Goal: Information Seeking & Learning: Learn about a topic

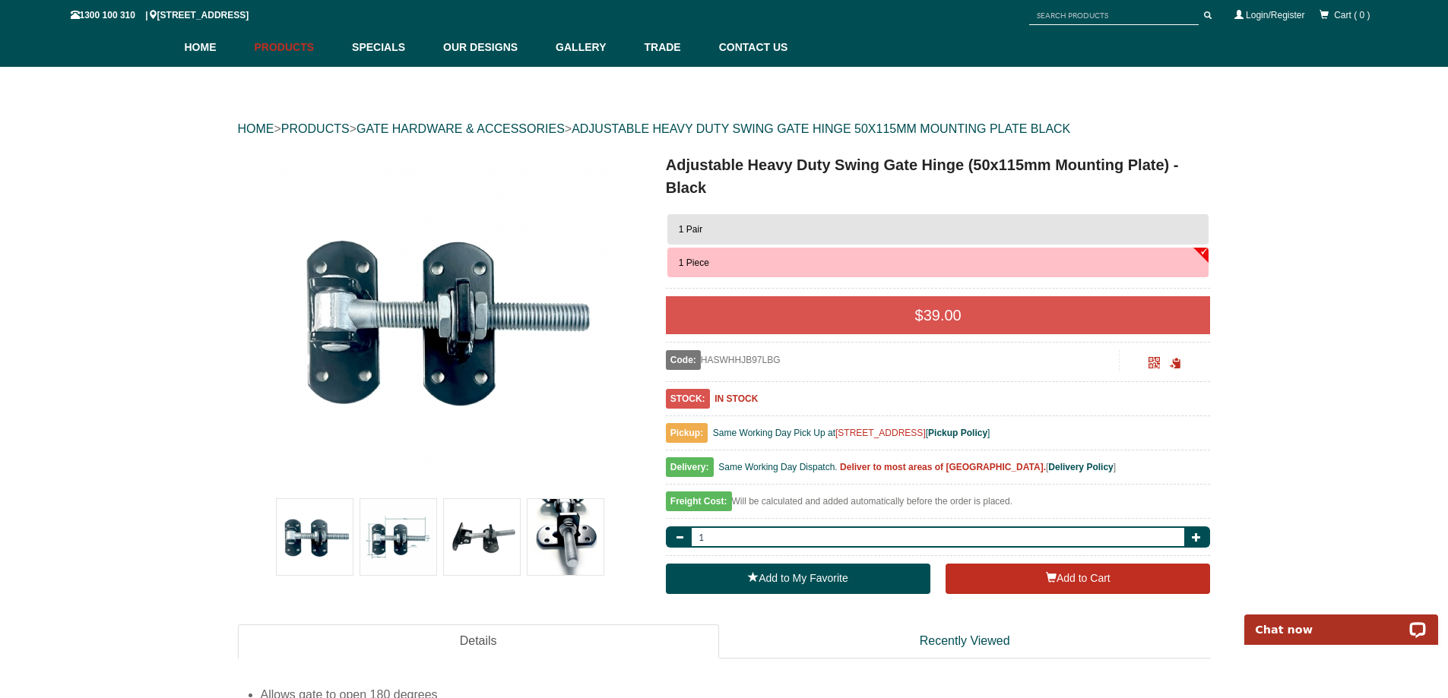
scroll to position [114, 0]
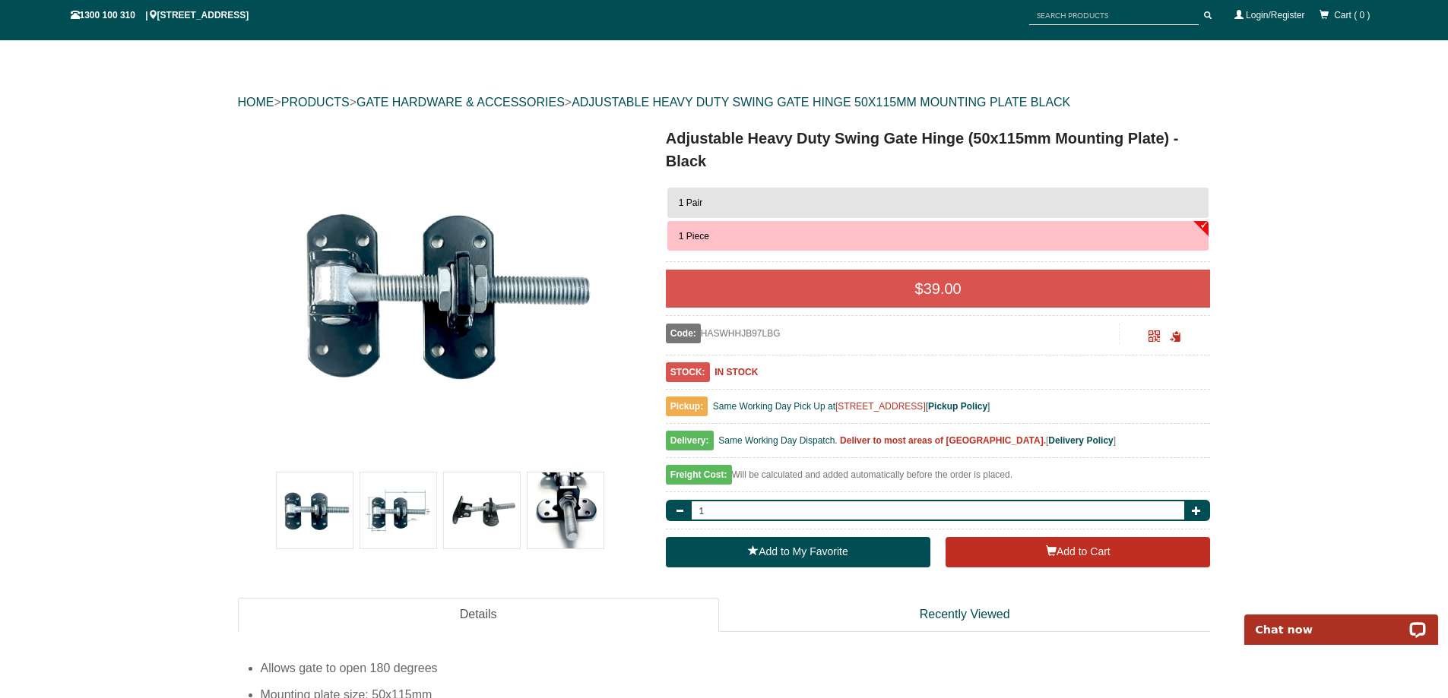
click at [382, 510] on img at bounding box center [398, 511] width 76 height 76
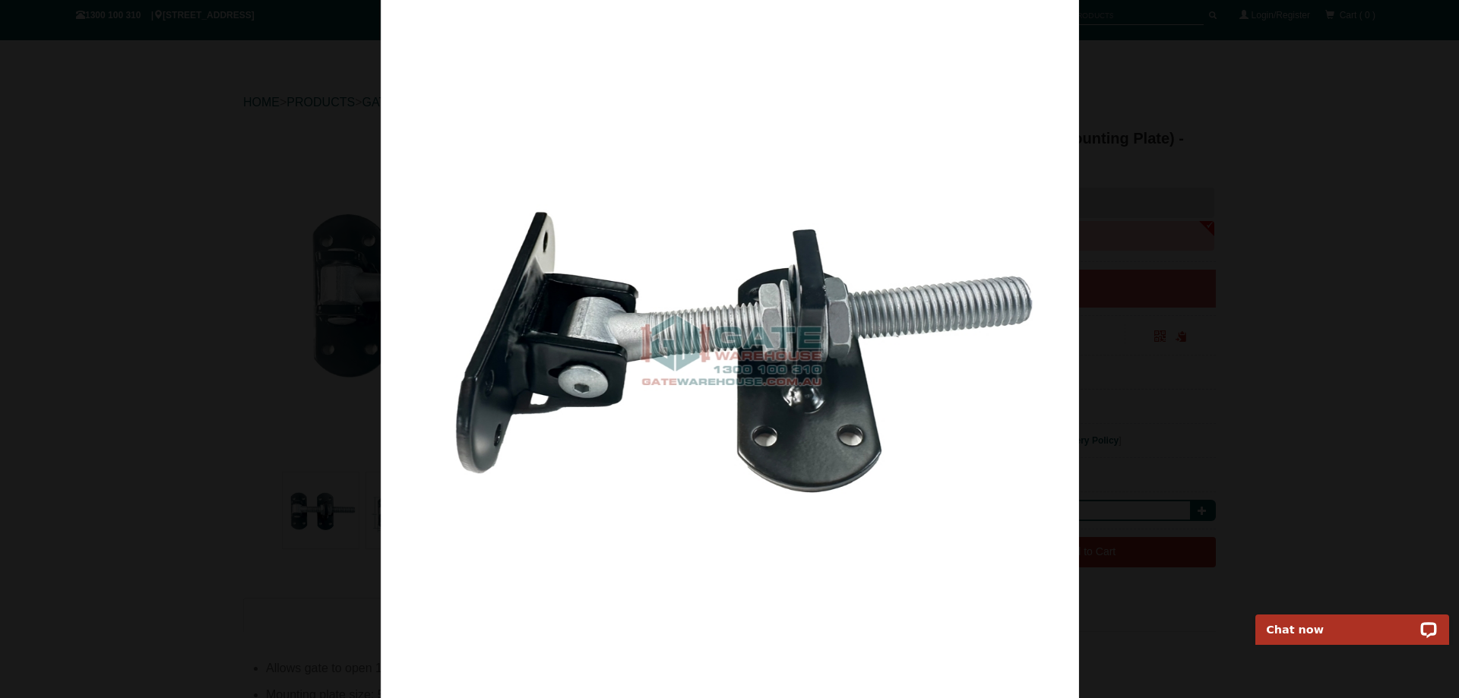
click at [163, 381] on div at bounding box center [729, 349] width 1459 height 698
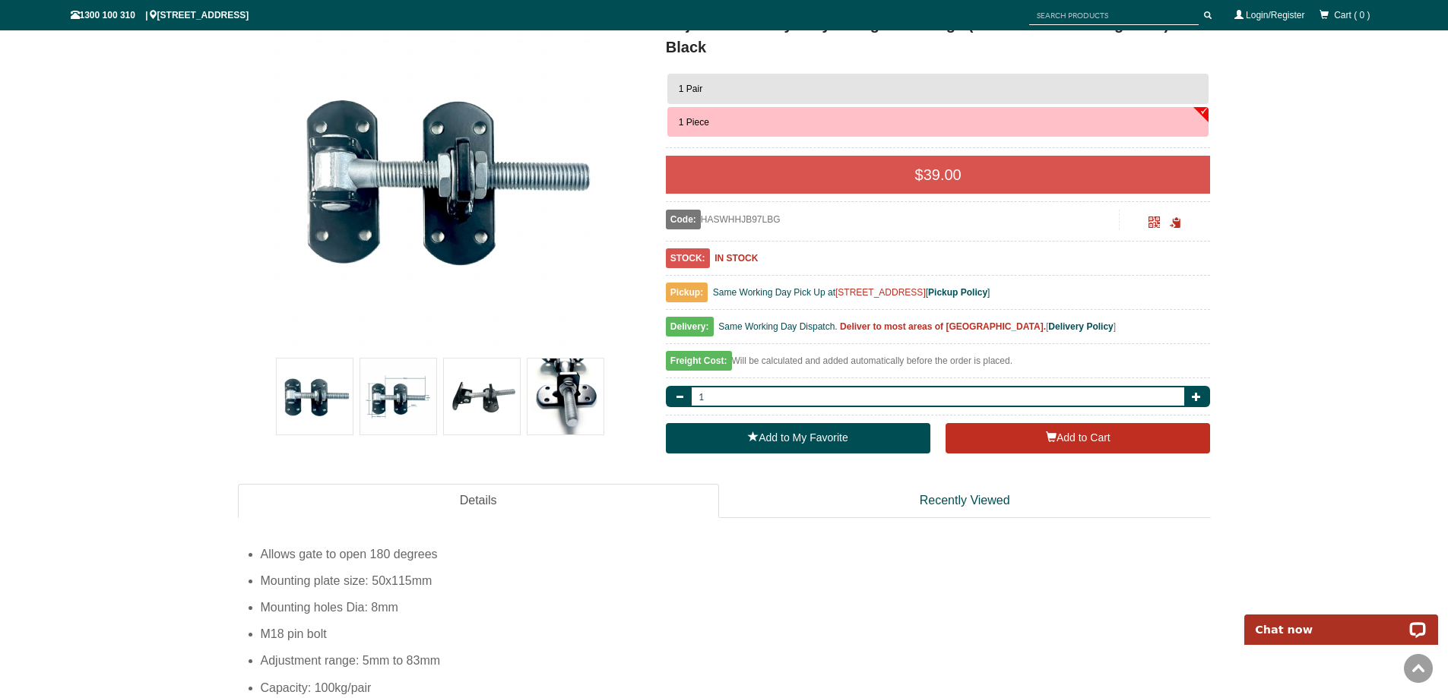
scroll to position [152, 0]
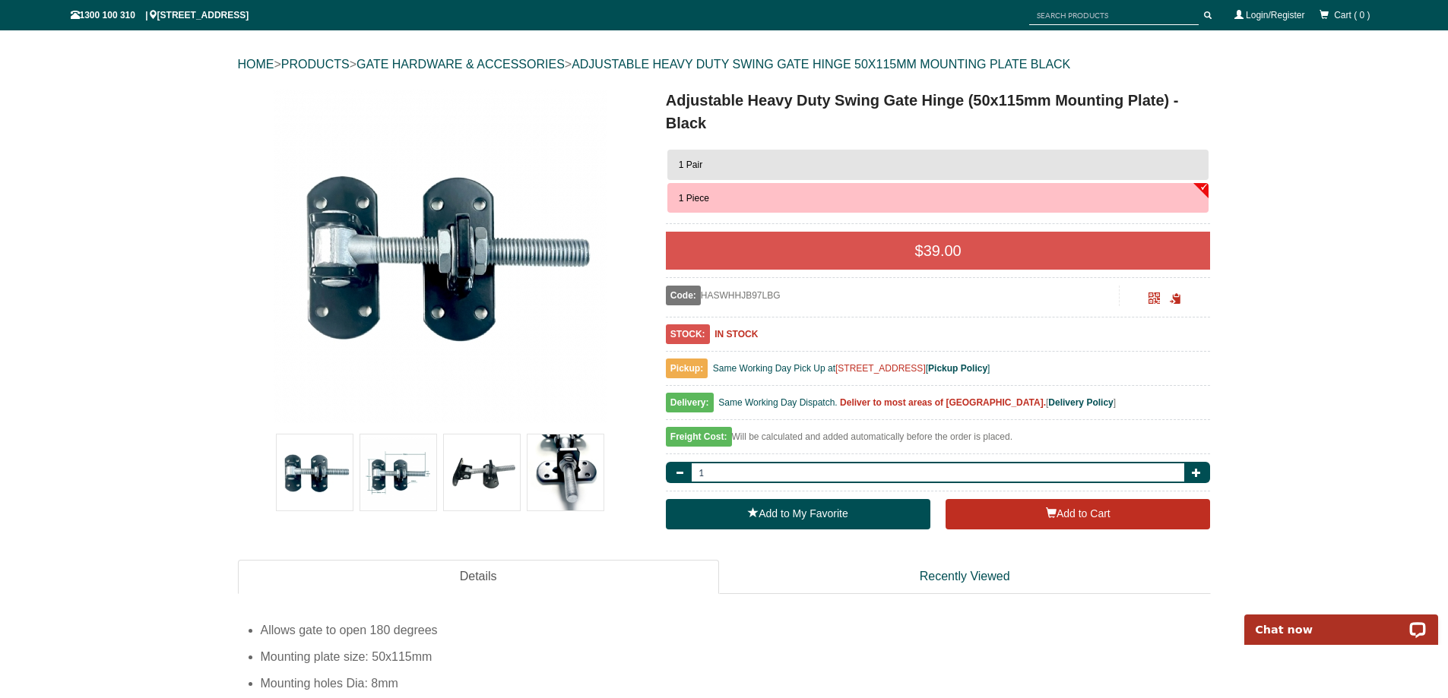
click at [496, 475] on img at bounding box center [482, 473] width 76 height 76
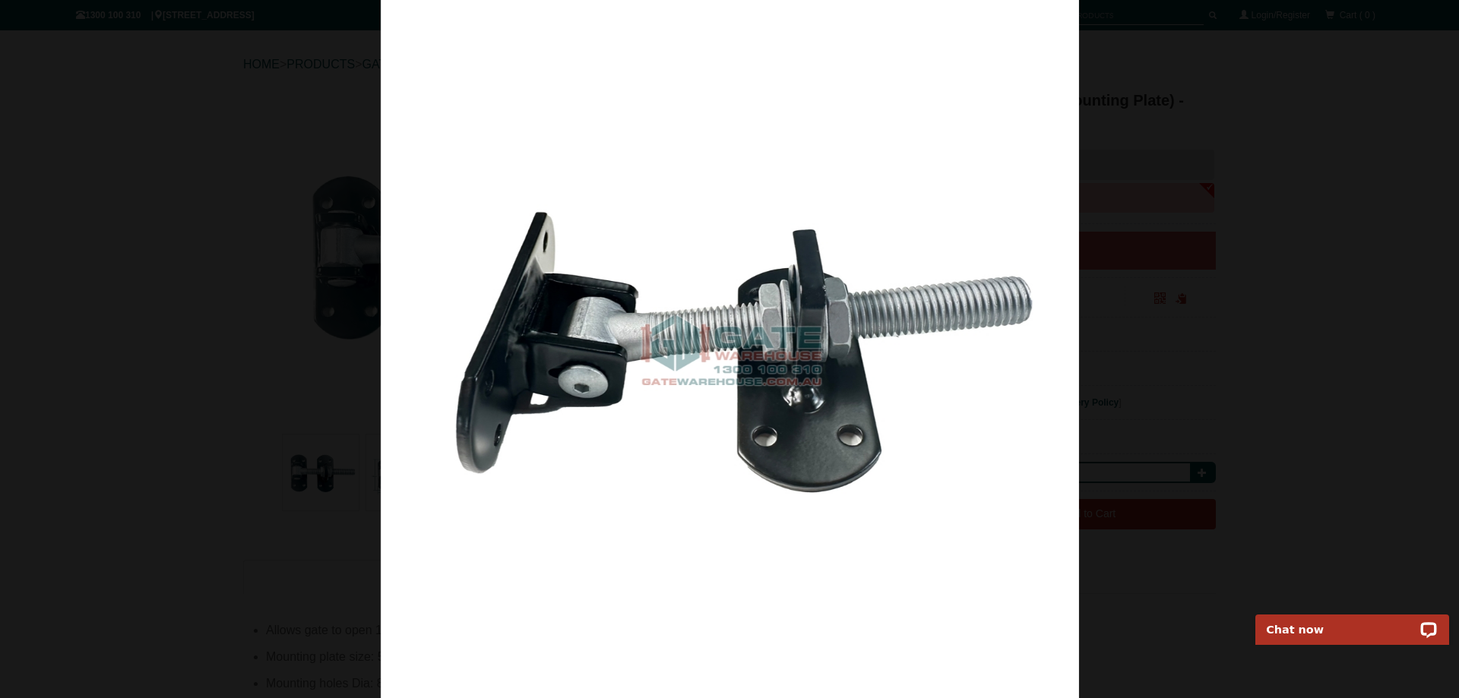
click at [223, 321] on div at bounding box center [729, 349] width 1459 height 698
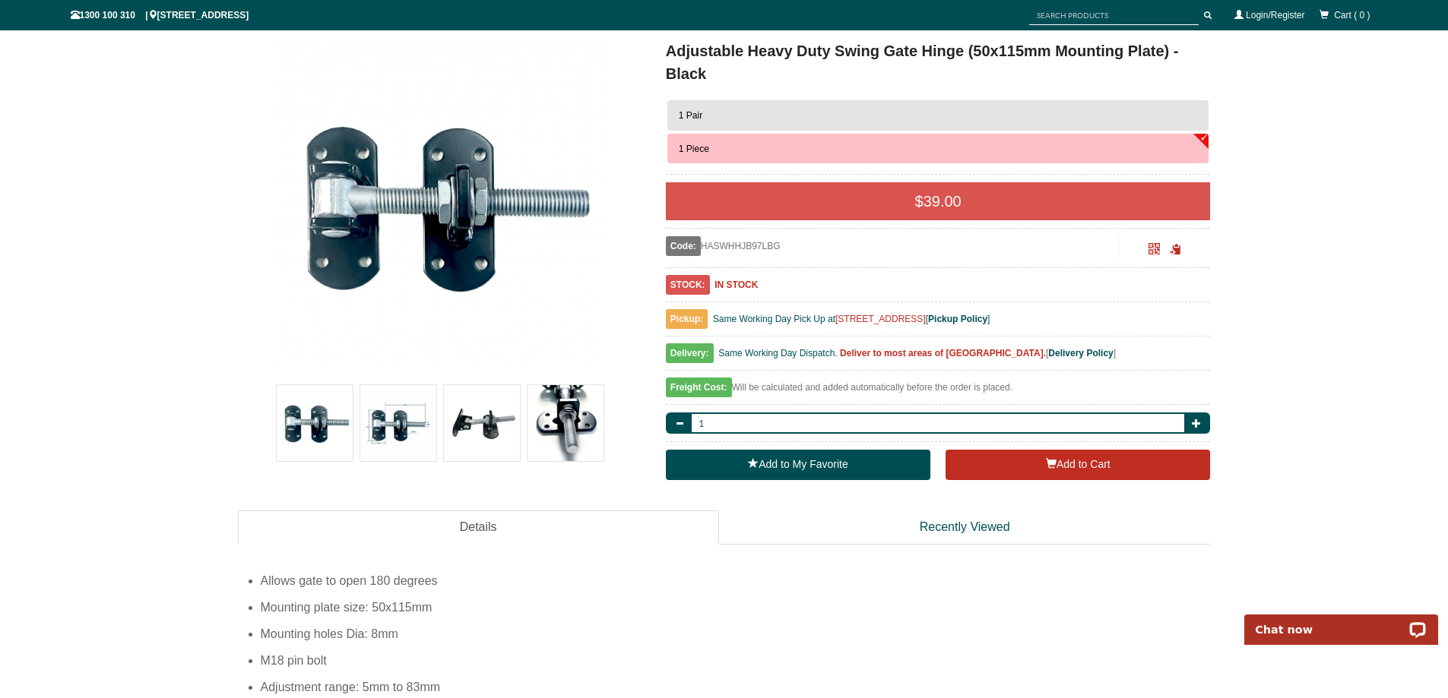
scroll to position [228, 0]
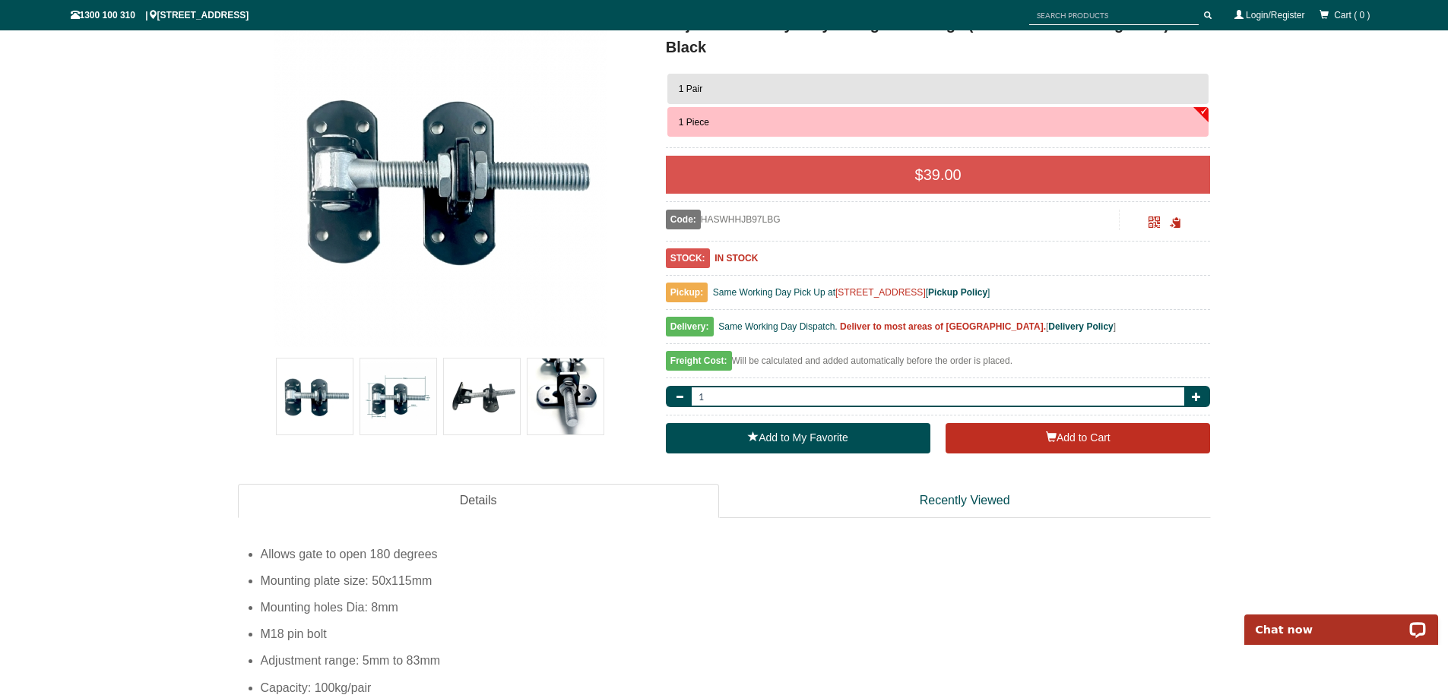
click at [575, 378] on img at bounding box center [565, 397] width 76 height 76
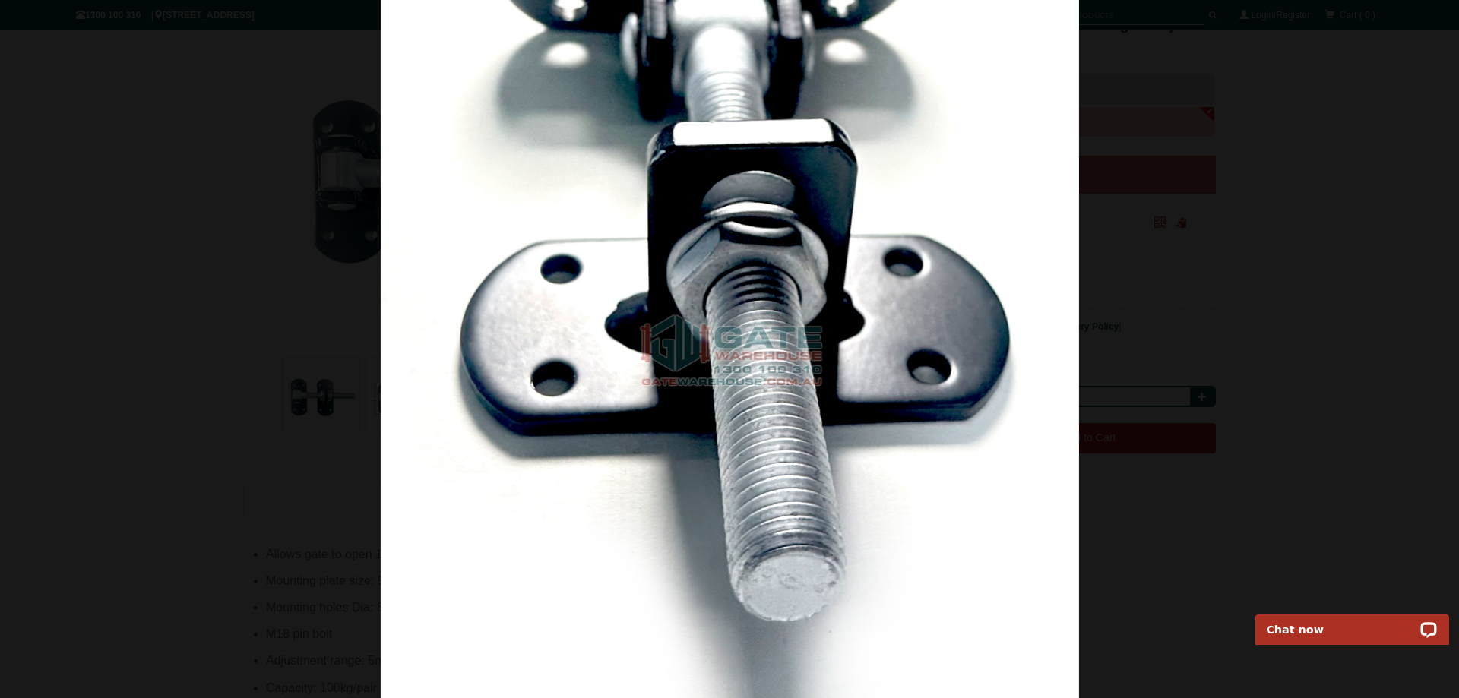
click at [170, 243] on div at bounding box center [729, 349] width 1459 height 698
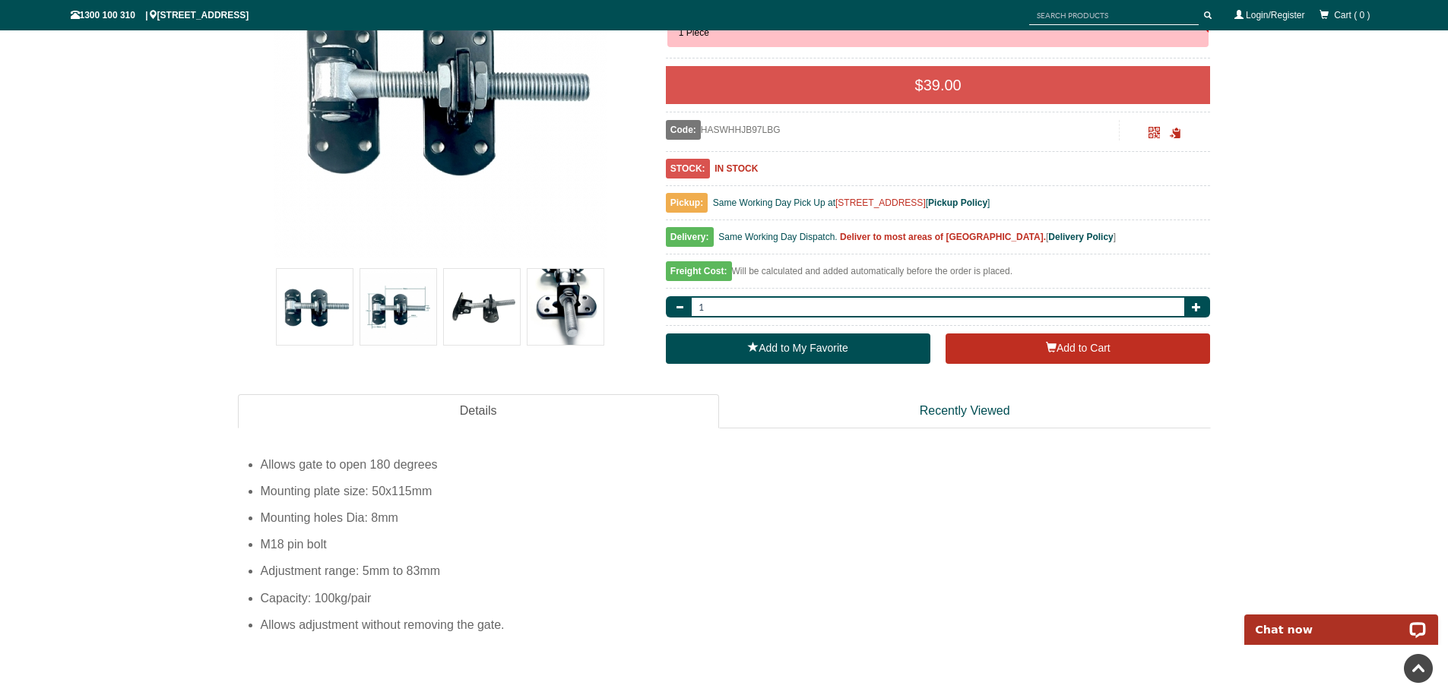
scroll to position [0, 0]
